Goal: Task Accomplishment & Management: Complete application form

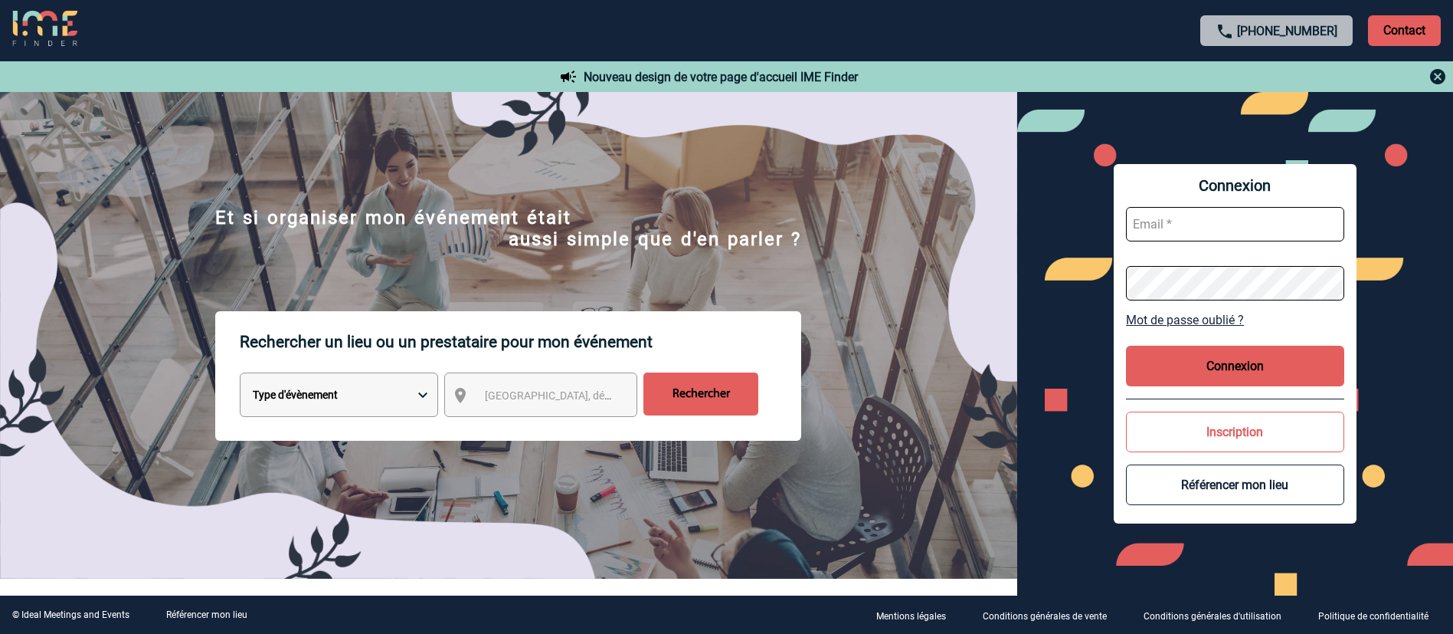
type input "[EMAIL_ADDRESS][DOMAIN_NAME]"
click at [1254, 340] on div "Connexion mbouysse@ime-groupe.com Mot de passe oublié ? Connexion Inscription R…" at bounding box center [1235, 343] width 243 height 359
click at [1242, 368] on button "Connexion" at bounding box center [1235, 365] width 218 height 41
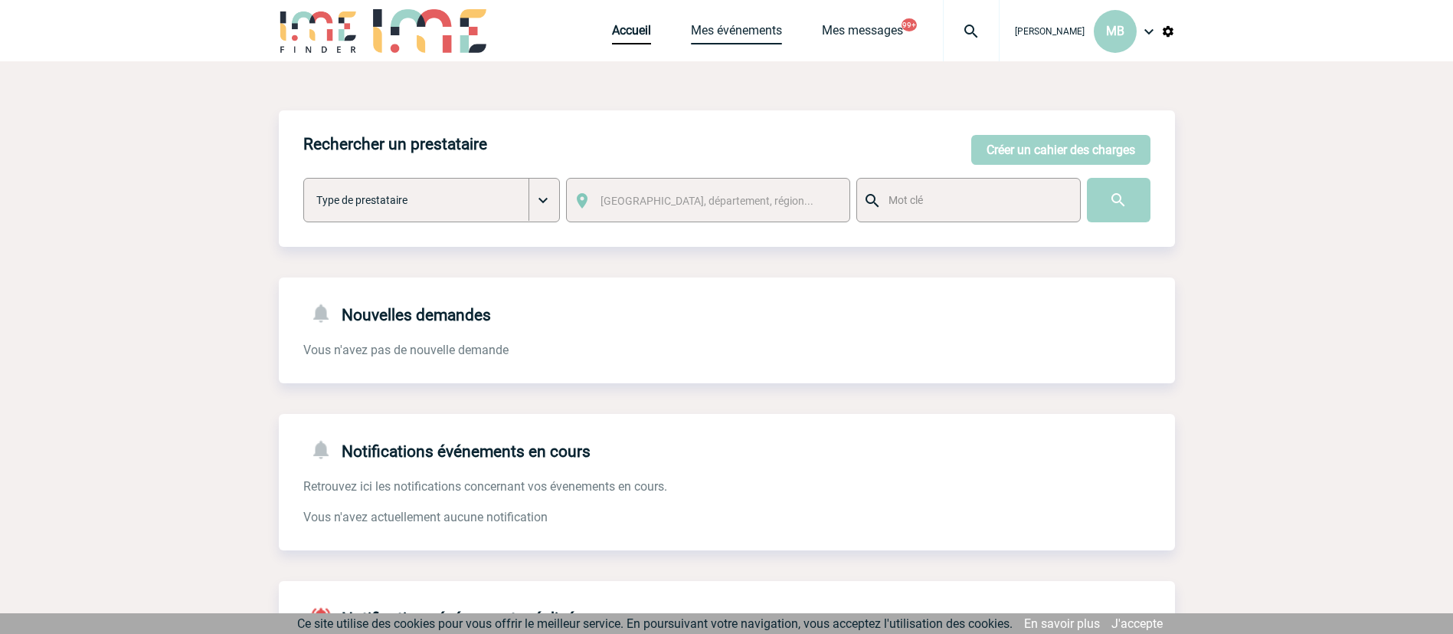
click at [746, 27] on link "Mes événements" at bounding box center [736, 33] width 91 height 21
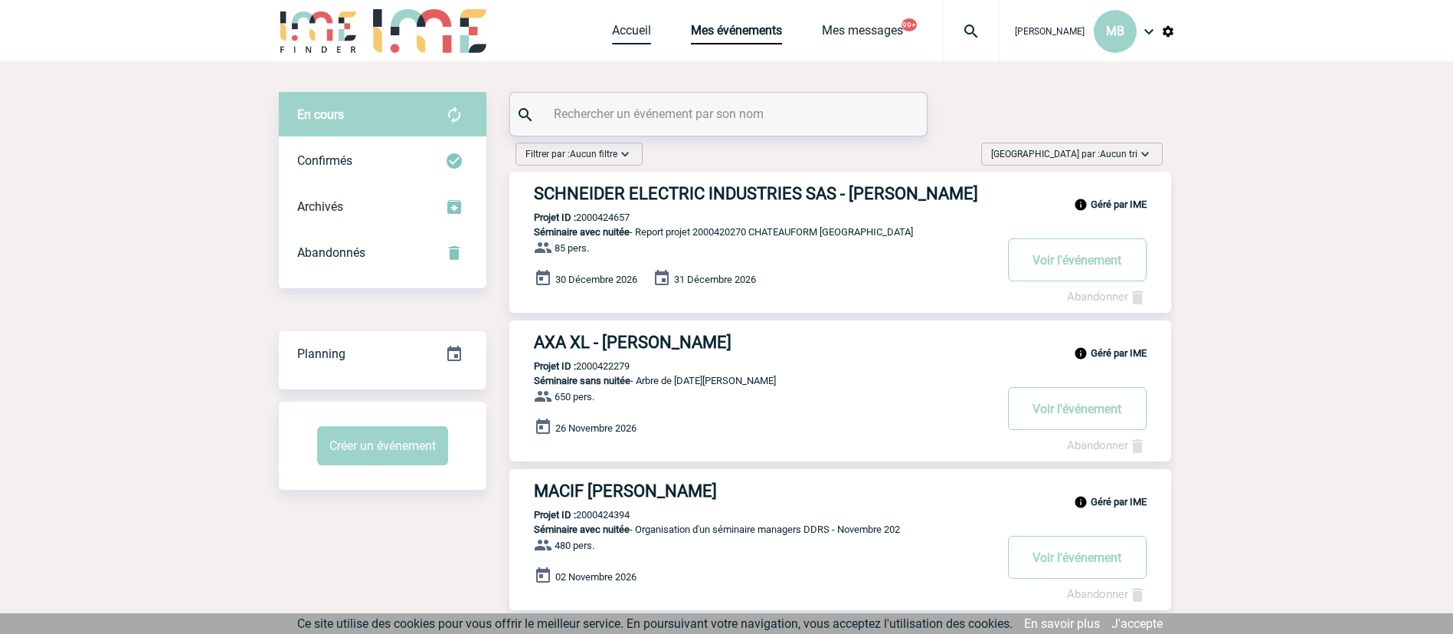
click at [620, 38] on link "Accueil" at bounding box center [631, 33] width 39 height 21
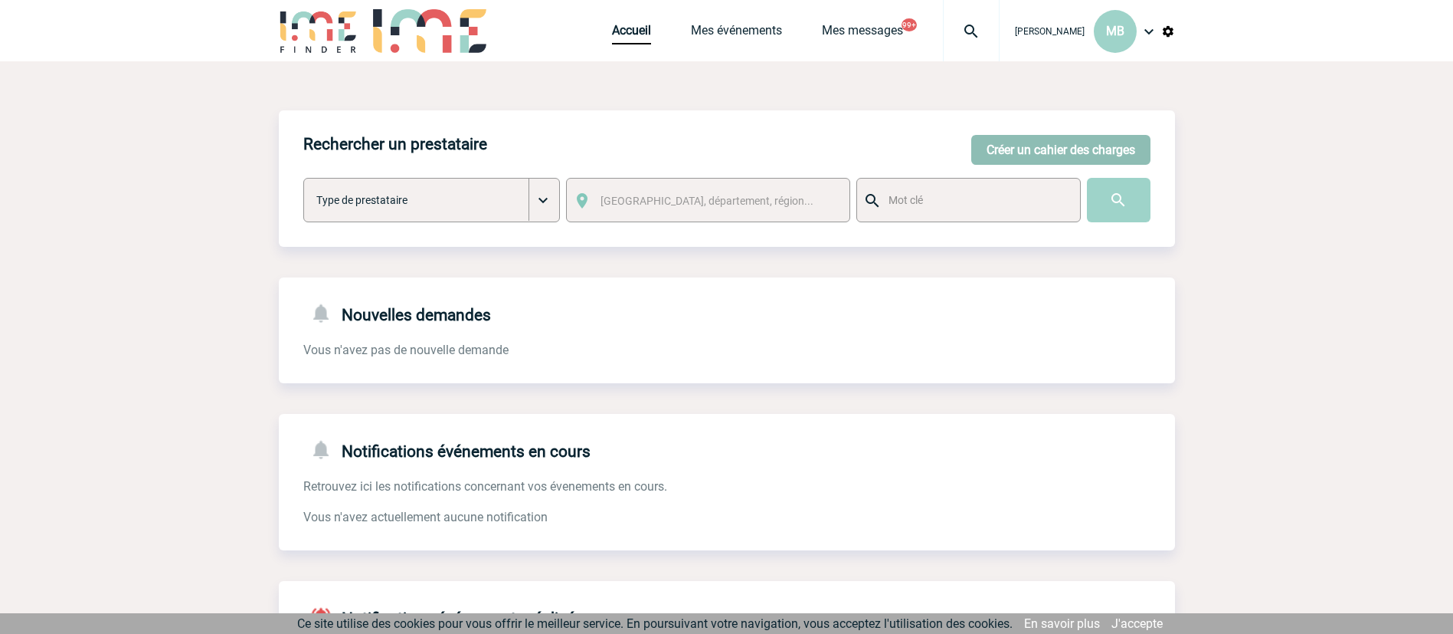
click at [1060, 141] on button "Créer un cahier des charges" at bounding box center [1060, 150] width 179 height 30
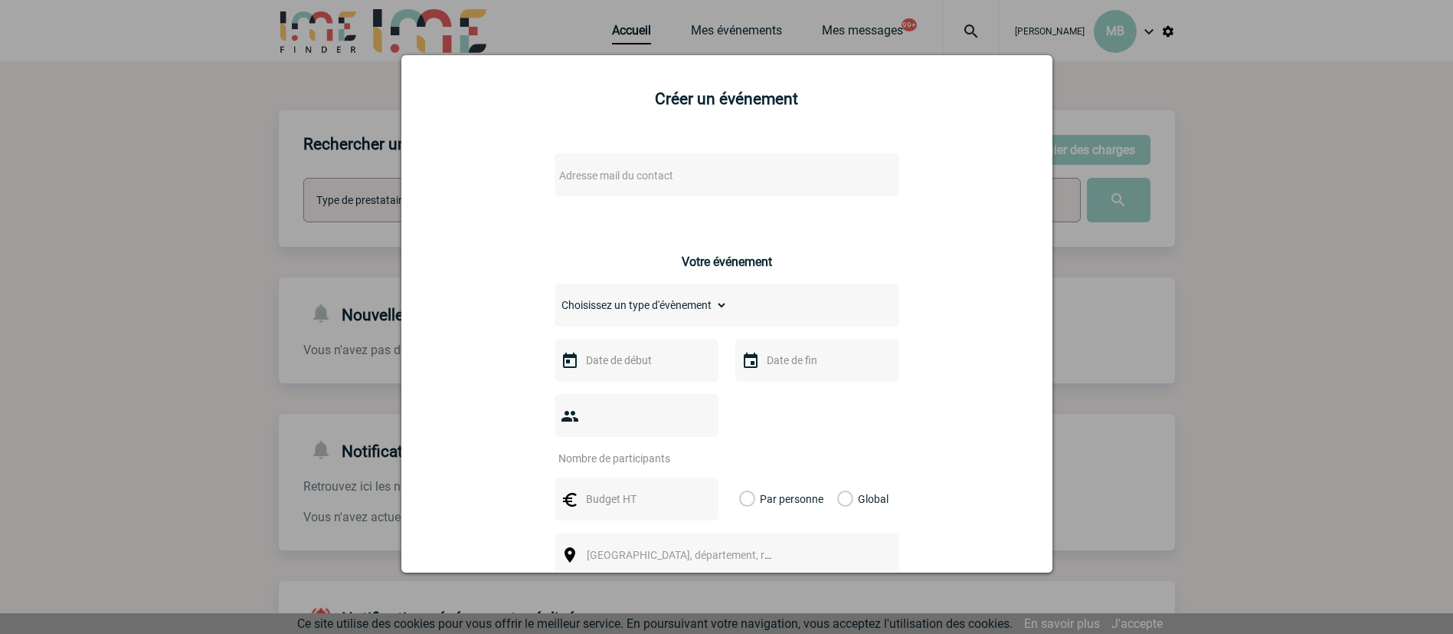
click at [688, 189] on div "Adresse mail du contact" at bounding box center [727, 174] width 345 height 43
click at [629, 171] on span "Adresse mail du contact" at bounding box center [616, 175] width 114 height 12
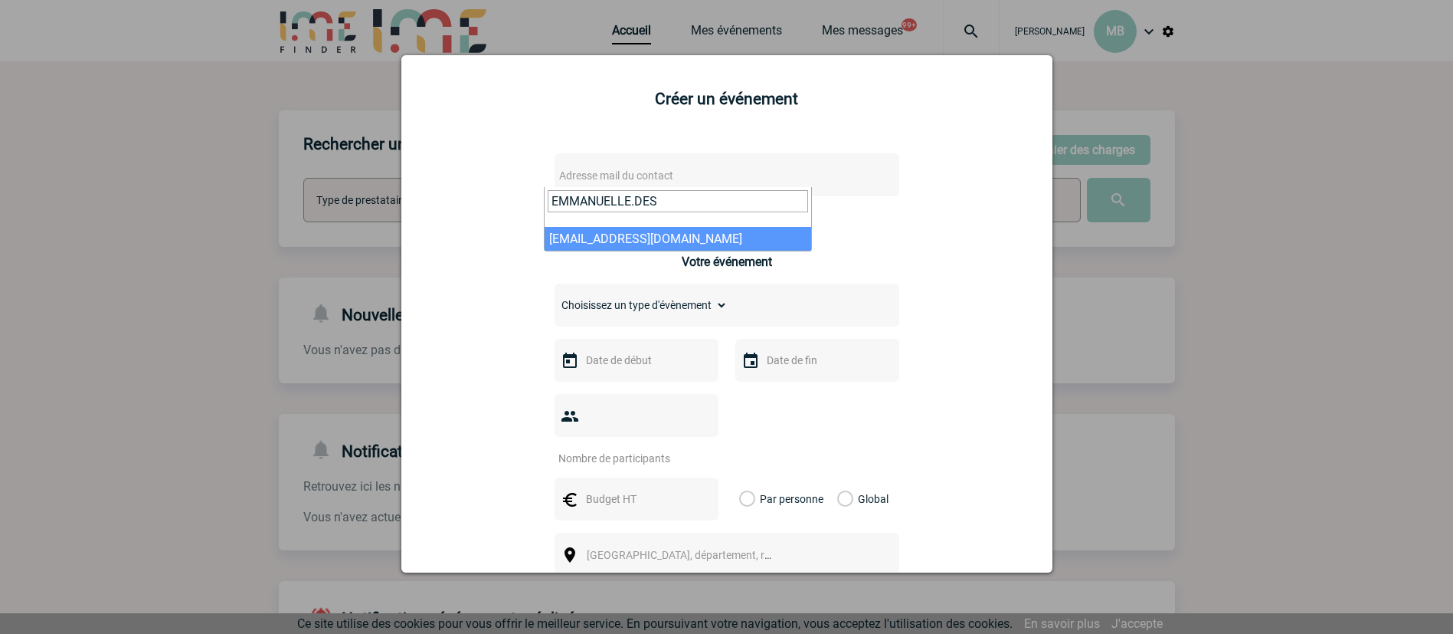
type input "EMMANUELLE.DES"
select select "124157"
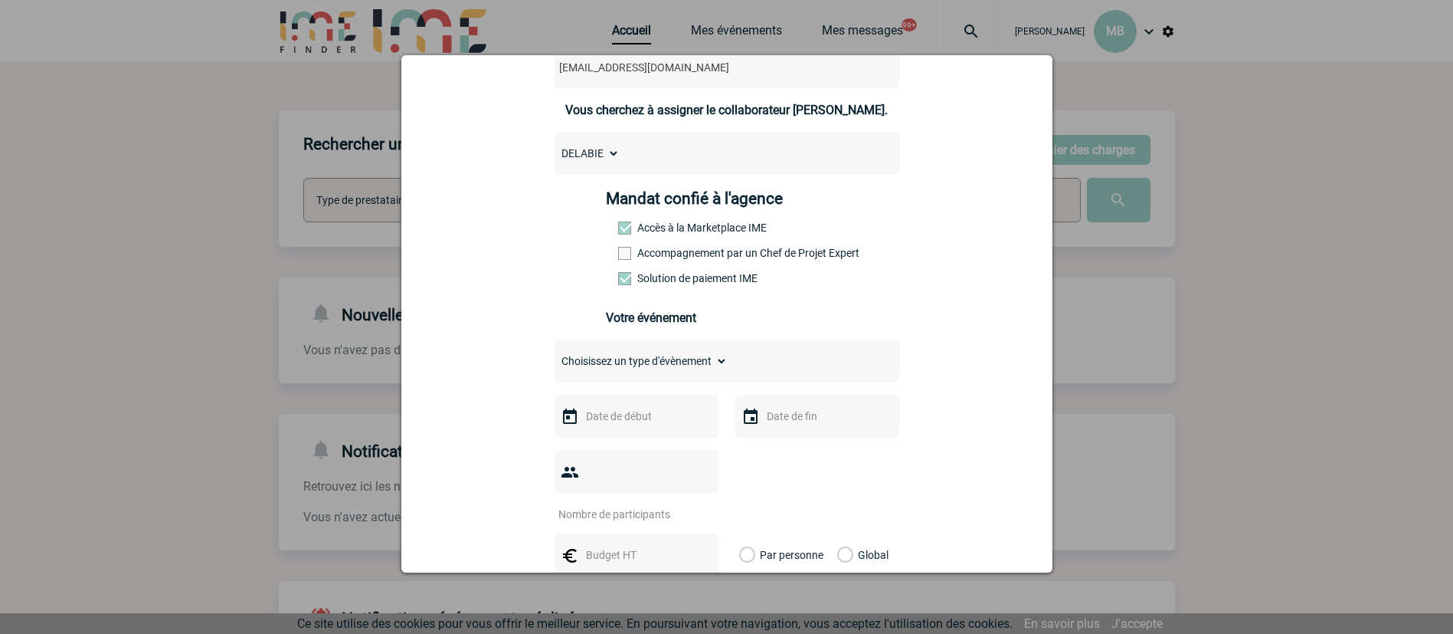
scroll to position [230, 0]
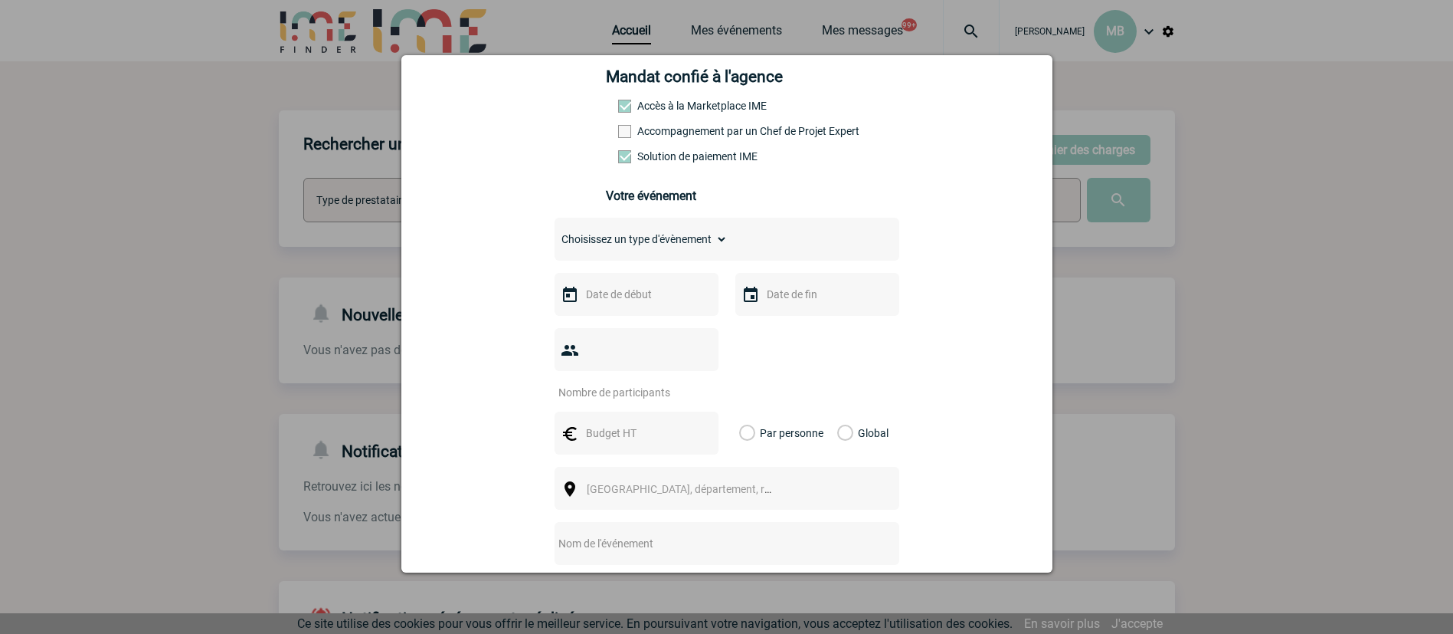
click at [673, 237] on select "Choisissez un type d'évènement Séminaire avec nuitée Séminaire sans nuitée Repa…" at bounding box center [641, 238] width 173 height 21
select select "2"
click at [555, 232] on select "Choisissez un type d'évènement Séminaire avec nuitée Séminaire sans nuitée Repa…" at bounding box center [641, 238] width 173 height 21
click at [620, 302] on input "text" at bounding box center [635, 294] width 106 height 20
click at [764, 322] on link "Suivant" at bounding box center [772, 325] width 24 height 24
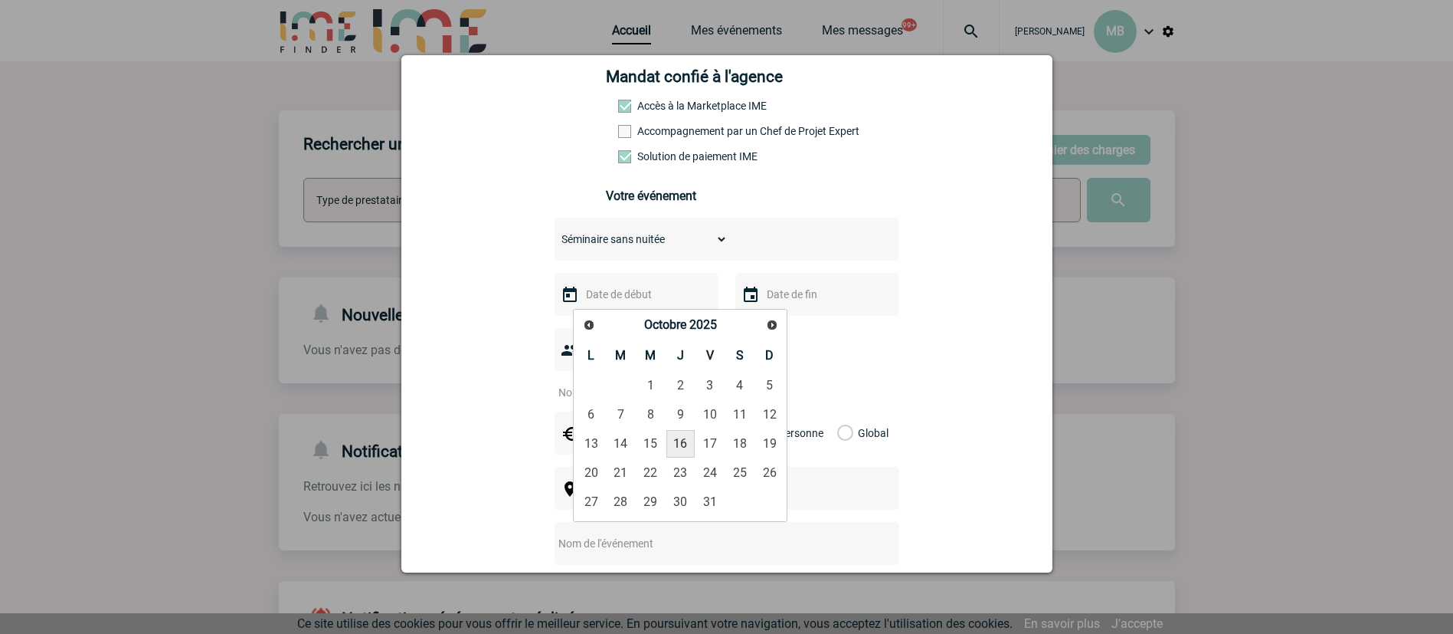
click at [675, 441] on link "16" at bounding box center [680, 444] width 28 height 28
type input "16-10-2025"
click at [787, 299] on input "text" at bounding box center [816, 294] width 106 height 20
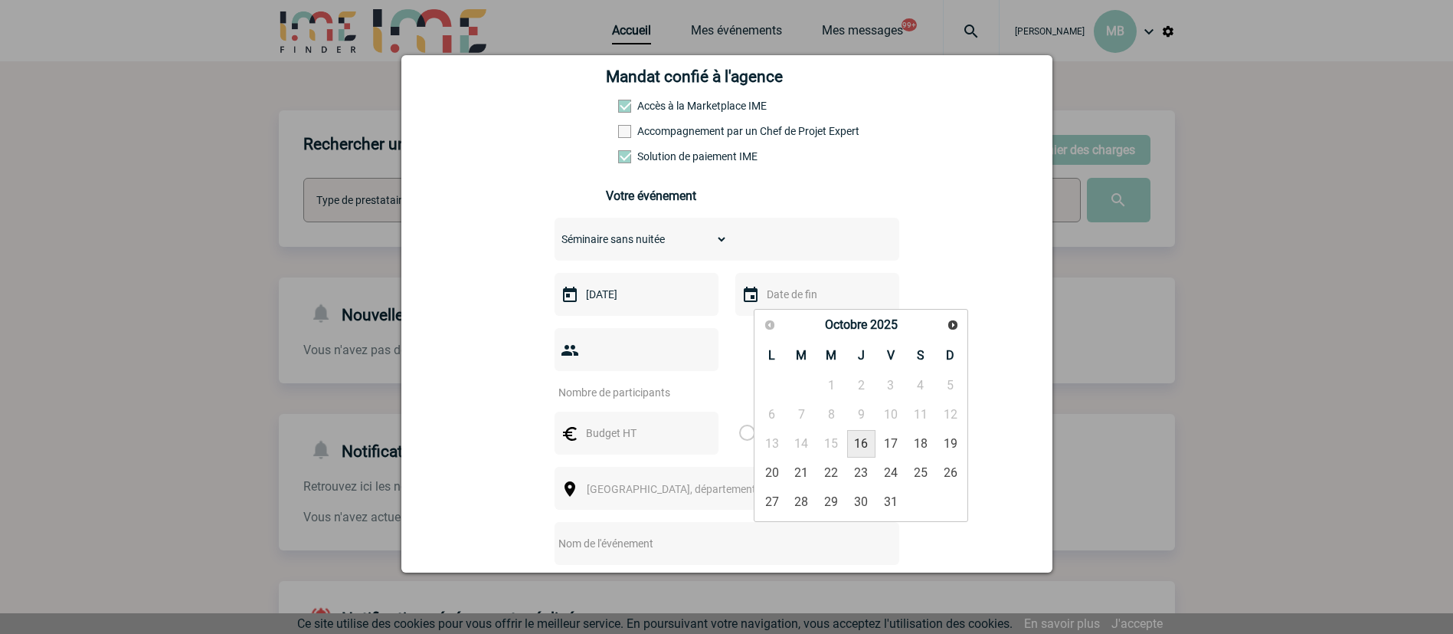
click at [861, 438] on link "16" at bounding box center [861, 444] width 28 height 28
type input "16-10-2025"
click at [626, 382] on input "number" at bounding box center [627, 392] width 144 height 20
type input "40"
click at [630, 423] on input "text" at bounding box center [635, 433] width 106 height 20
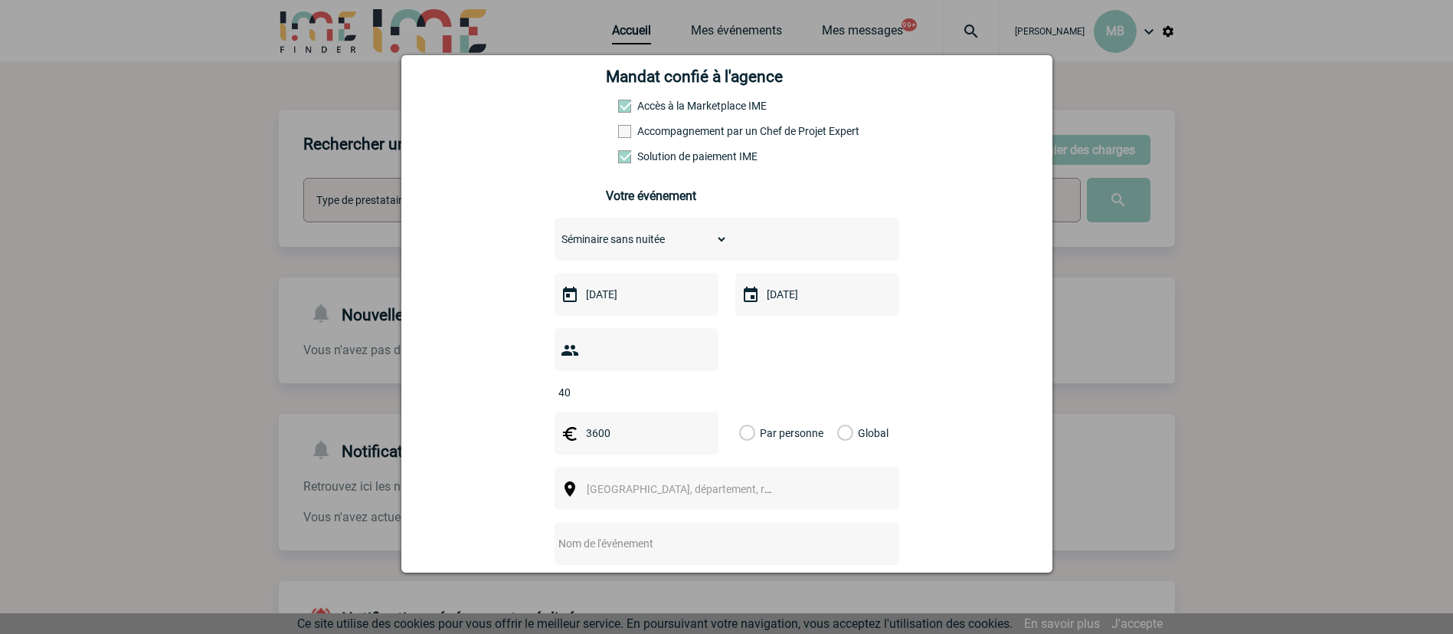
type input "3600"
click at [841, 411] on label "Global" at bounding box center [842, 432] width 10 height 43
click at [0, 0] on input "Global" at bounding box center [0, 0] width 0 height 0
click at [752, 482] on div "[GEOGRAPHIC_DATA], département, région..." at bounding box center [727, 488] width 345 height 43
click at [726, 478] on span "[GEOGRAPHIC_DATA], département, région..." at bounding box center [686, 488] width 211 height 21
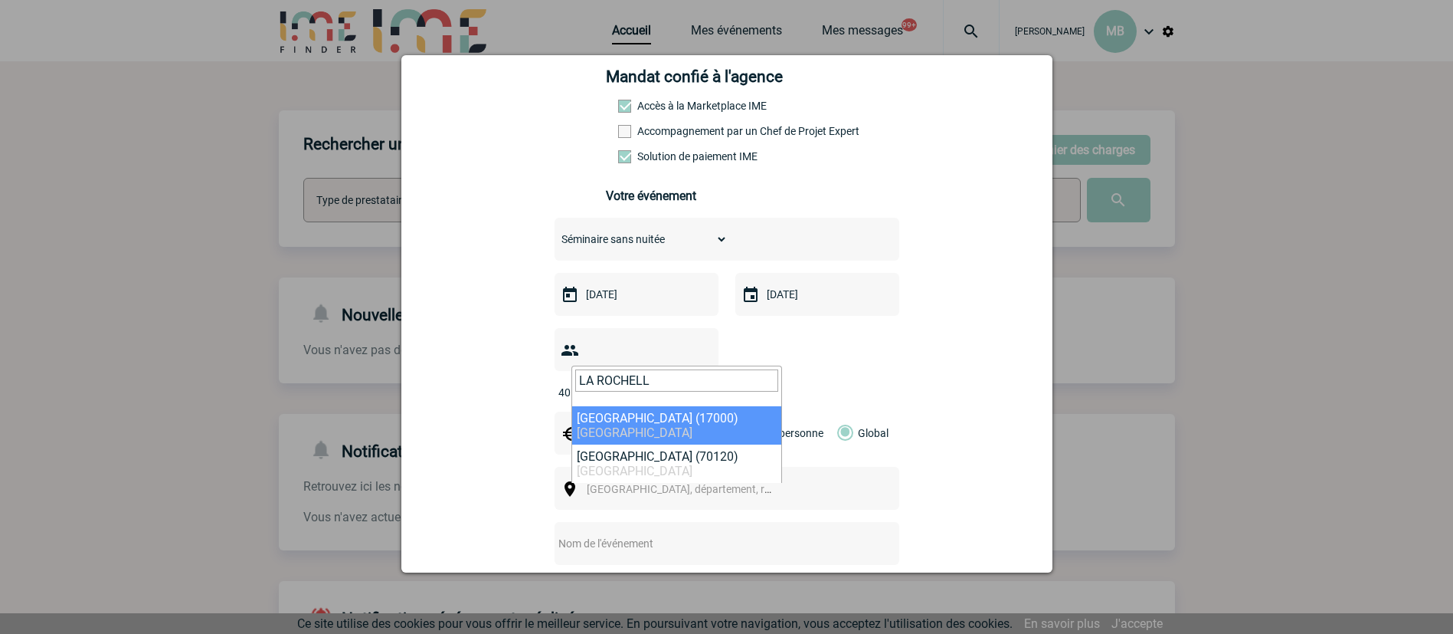
type input "LA ROCHELL"
select select "27567"
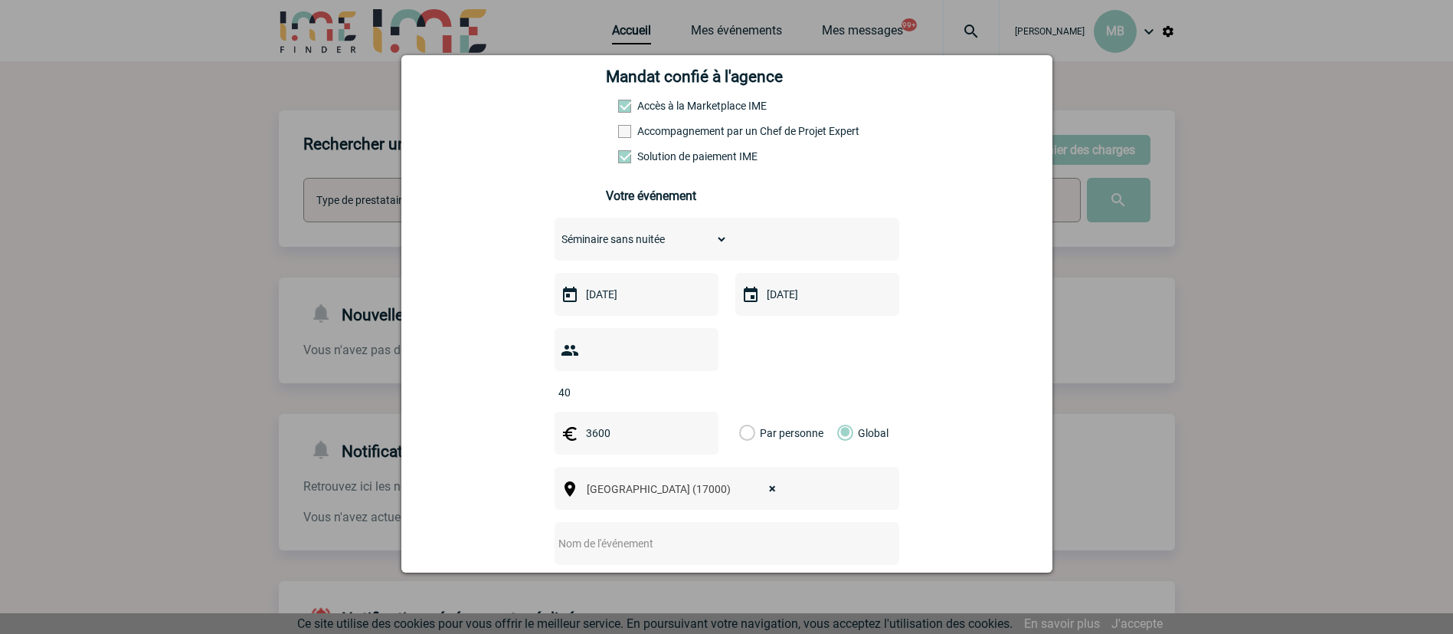
click at [627, 534] on div at bounding box center [727, 543] width 345 height 43
click at [623, 533] on input "text" at bounding box center [707, 543] width 304 height 20
click at [647, 533] on input "Soirée DELABIE Rennes 27 novembre" at bounding box center [707, 543] width 304 height 20
drag, startPoint x: 647, startPoint y: 516, endPoint x: 791, endPoint y: 520, distance: 143.3
click at [768, 533] on input "Soirée DELABIE Rennes 27 novembre" at bounding box center [707, 543] width 304 height 20
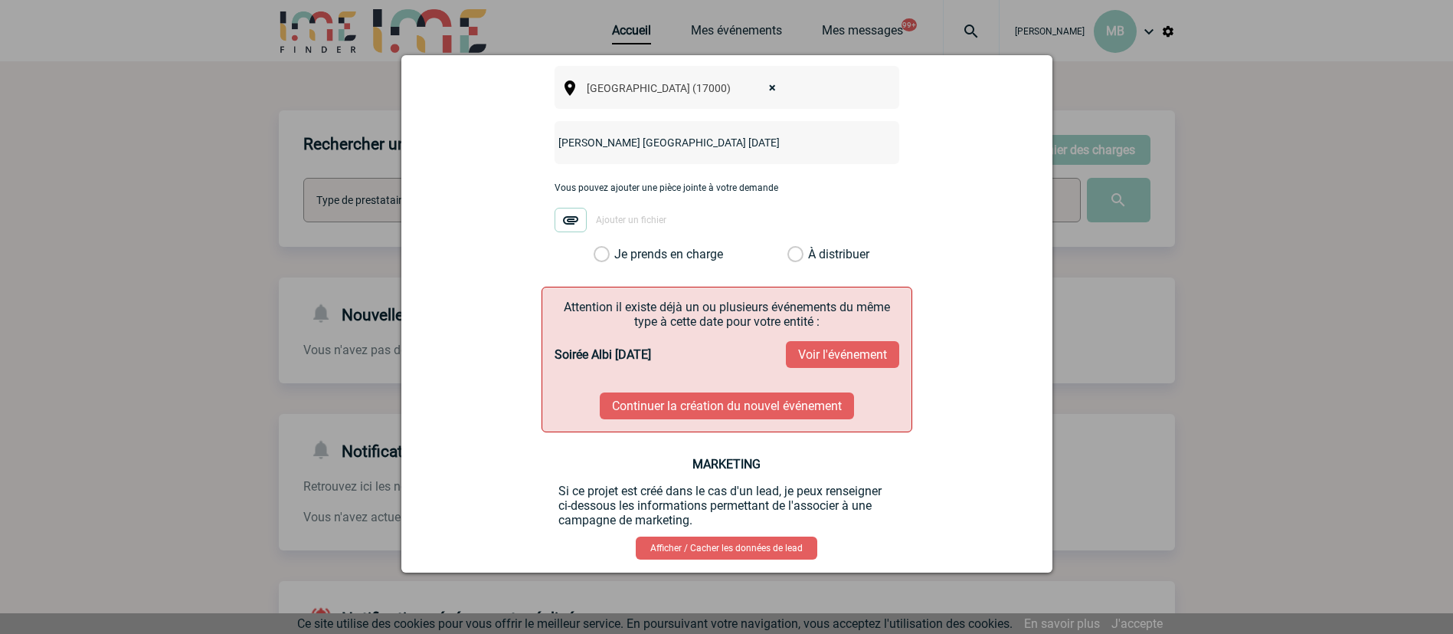
scroll to position [635, 0]
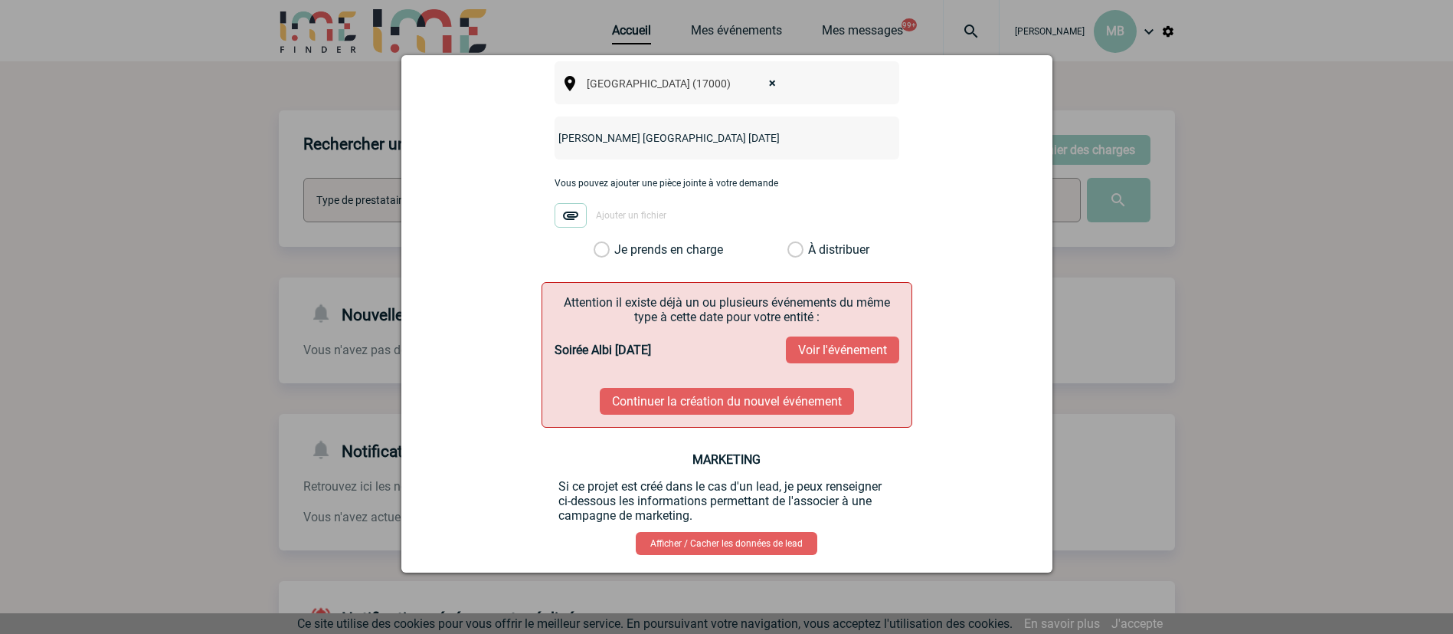
type input "Soirée DELABIE La Rochelle 16 octobre"
click at [594, 242] on label "Je prends en charge" at bounding box center [607, 249] width 26 height 15
click at [0, 0] on input "Je prends en charge" at bounding box center [0, 0] width 0 height 0
click at [746, 388] on button "Continuer la création du nouvel événement" at bounding box center [727, 401] width 254 height 27
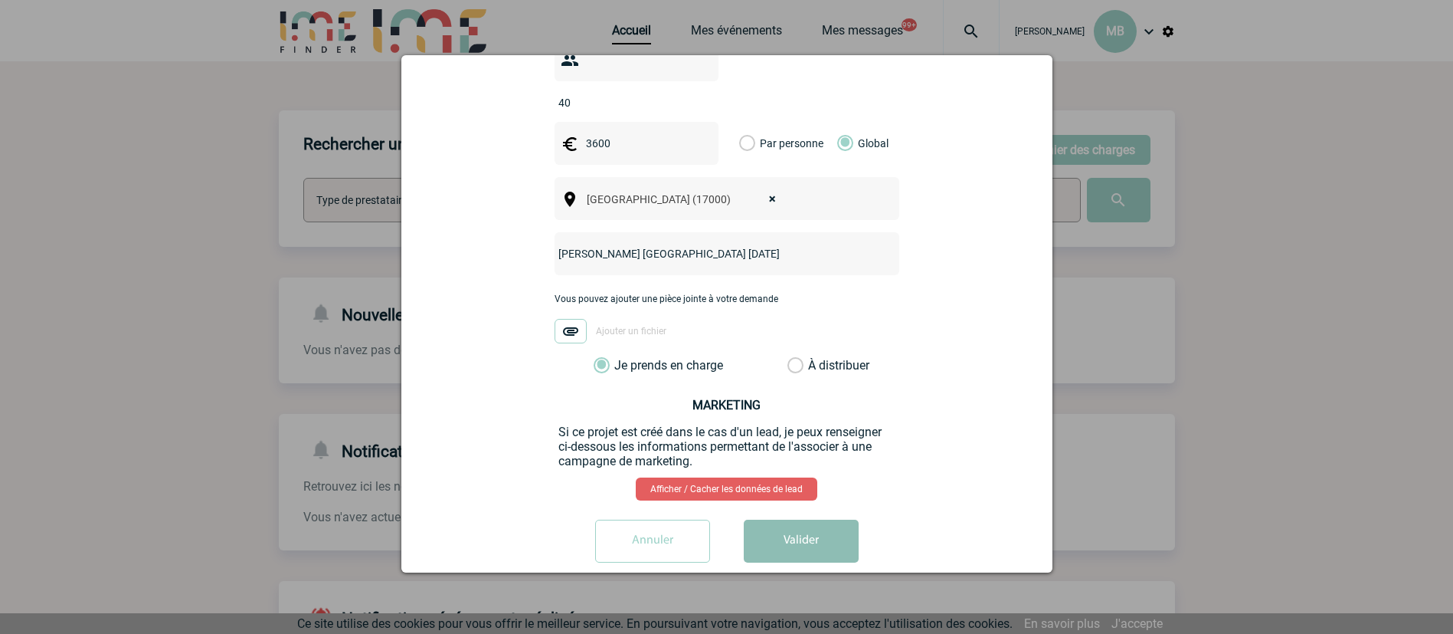
click at [774, 519] on button "Valider" at bounding box center [801, 540] width 115 height 43
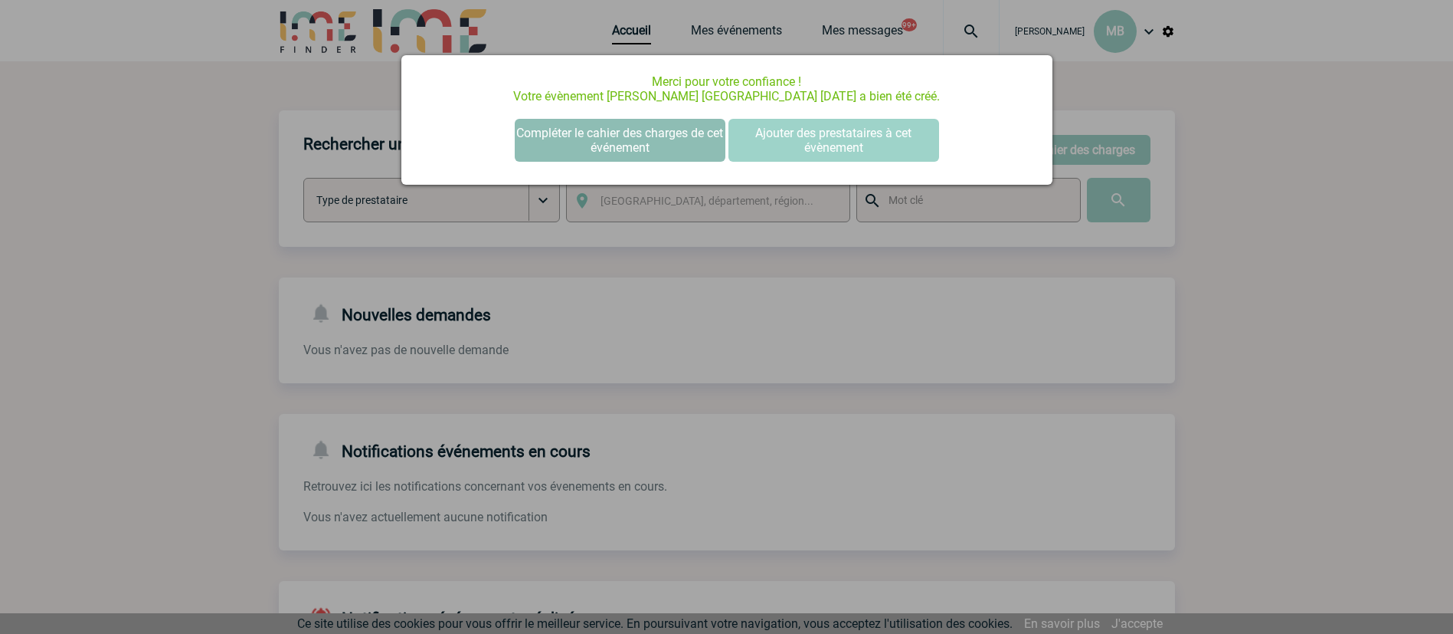
click at [639, 133] on button "Compléter le cahier des charges de cet événement" at bounding box center [620, 140] width 211 height 43
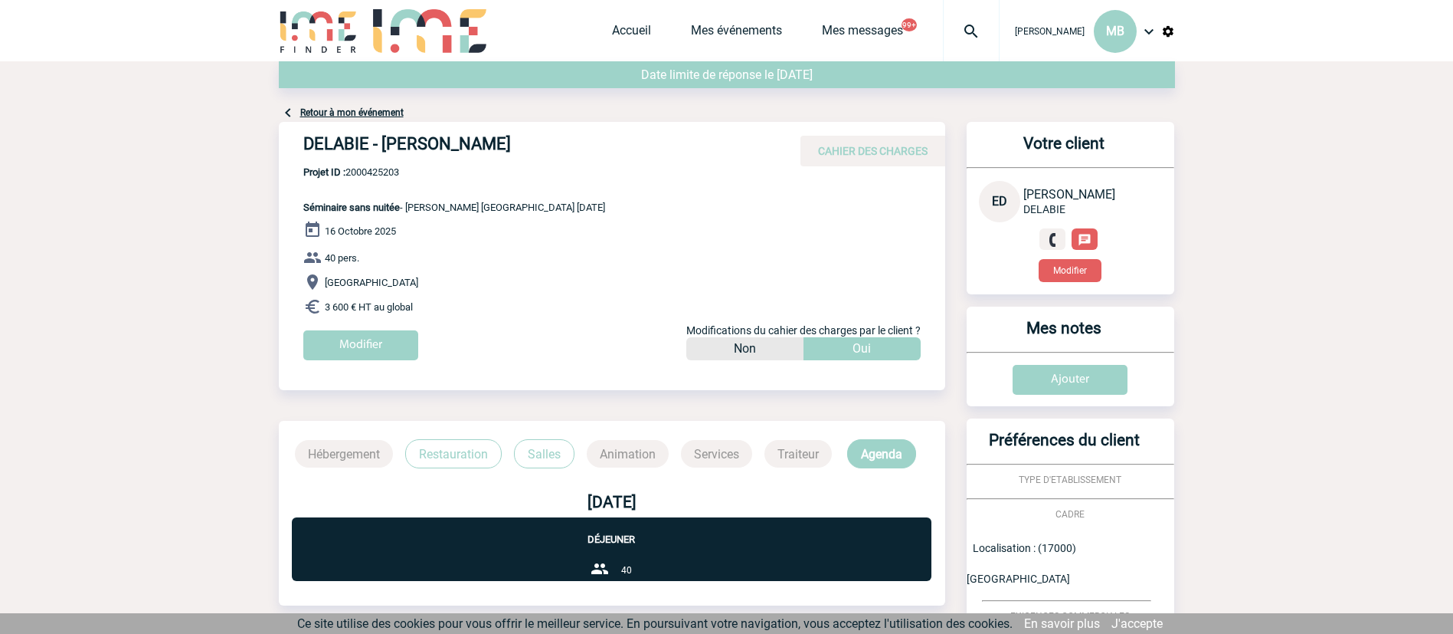
click at [381, 172] on span "Projet ID : 2000425203" at bounding box center [454, 171] width 302 height 11
copy span "2000425203"
